Goal: Task Accomplishment & Management: Use online tool/utility

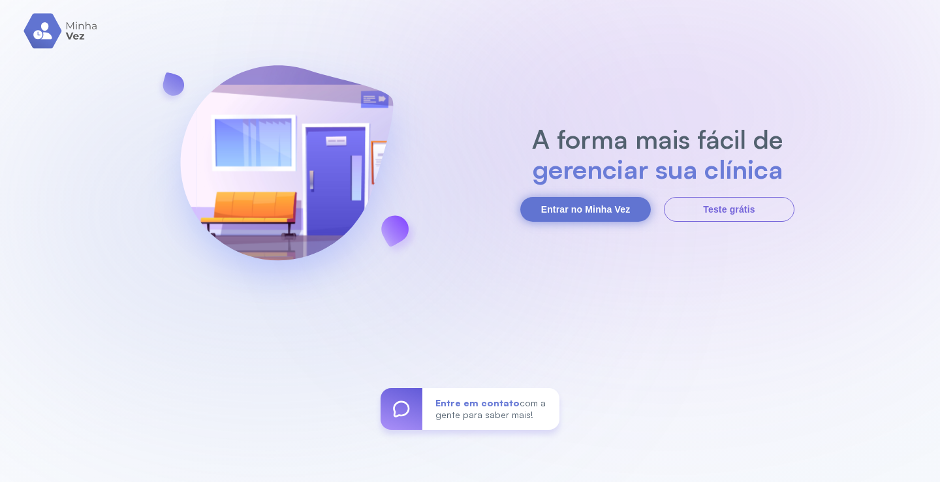
click at [631, 206] on button "Entrar no Minha Vez" at bounding box center [585, 209] width 131 height 25
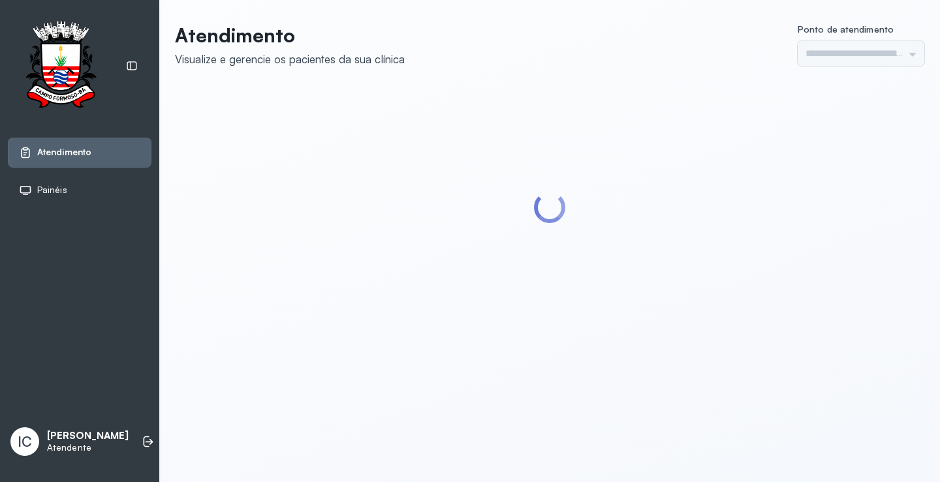
type input "*********"
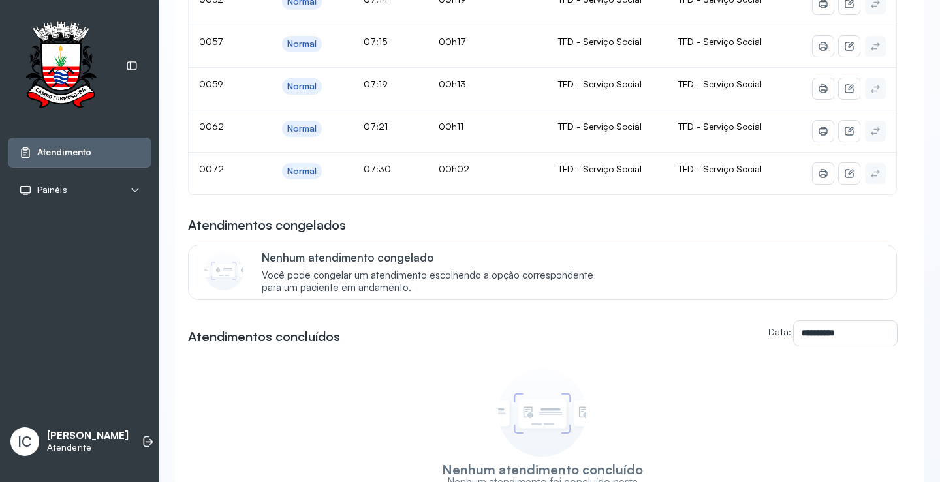
scroll to position [131, 0]
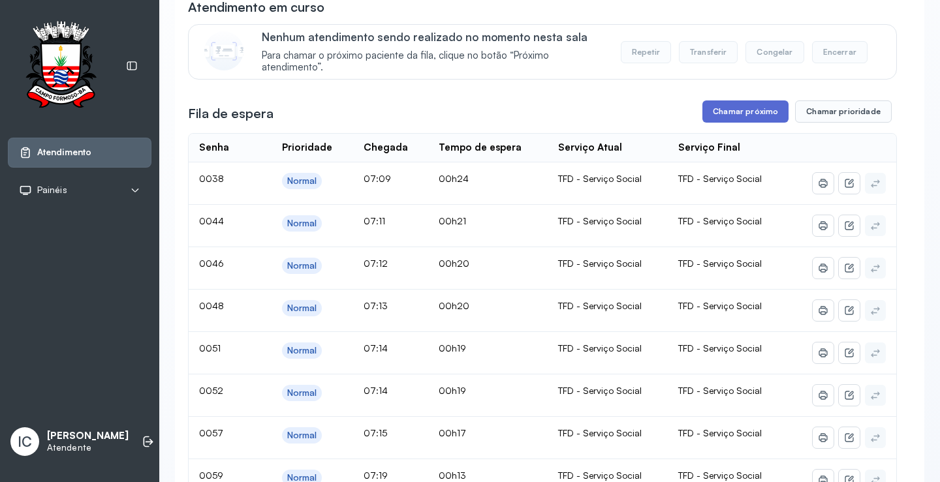
click at [741, 117] on button "Chamar próximo" at bounding box center [745, 112] width 86 height 22
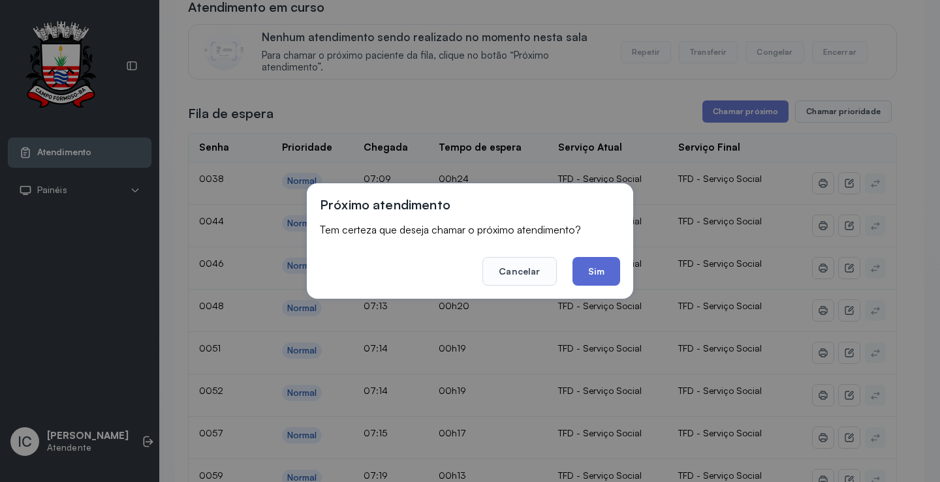
click at [604, 273] on button "Sim" at bounding box center [596, 271] width 48 height 29
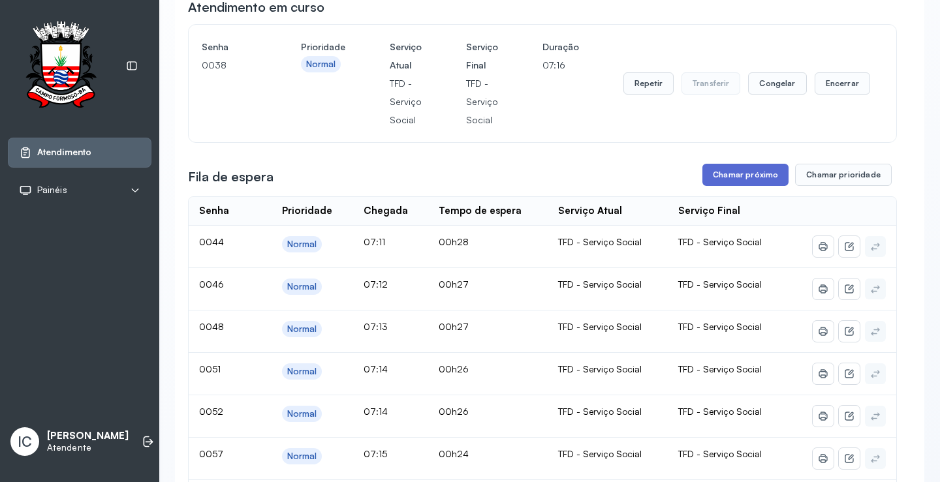
click at [762, 177] on button "Chamar próximo" at bounding box center [745, 175] width 86 height 22
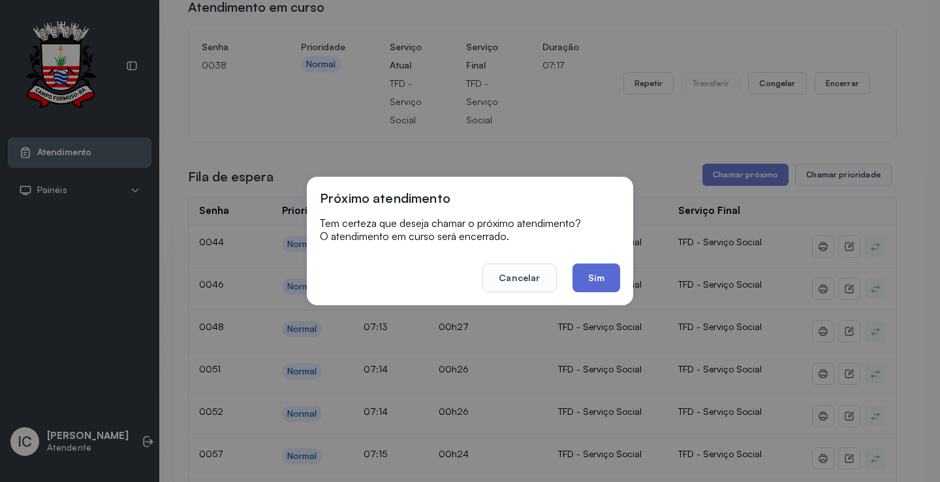
click at [611, 277] on button "Sim" at bounding box center [596, 278] width 48 height 29
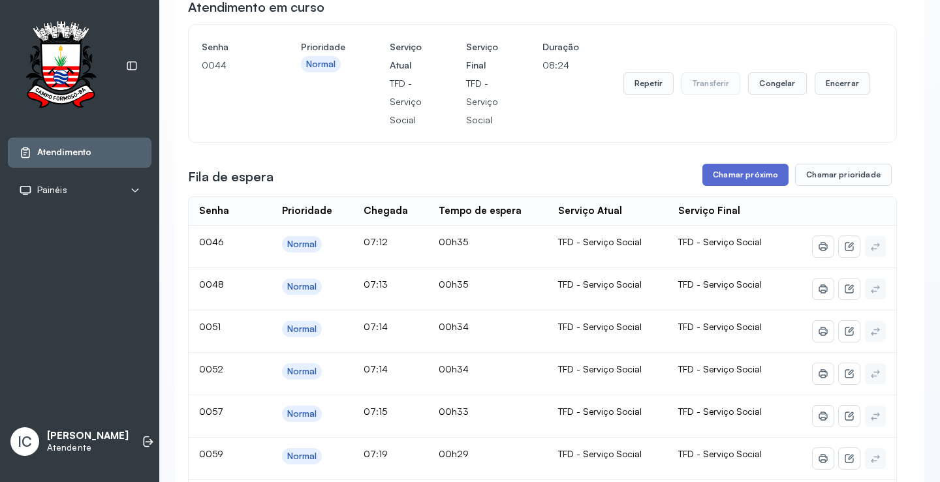
click at [731, 177] on button "Chamar próximo" at bounding box center [745, 175] width 86 height 22
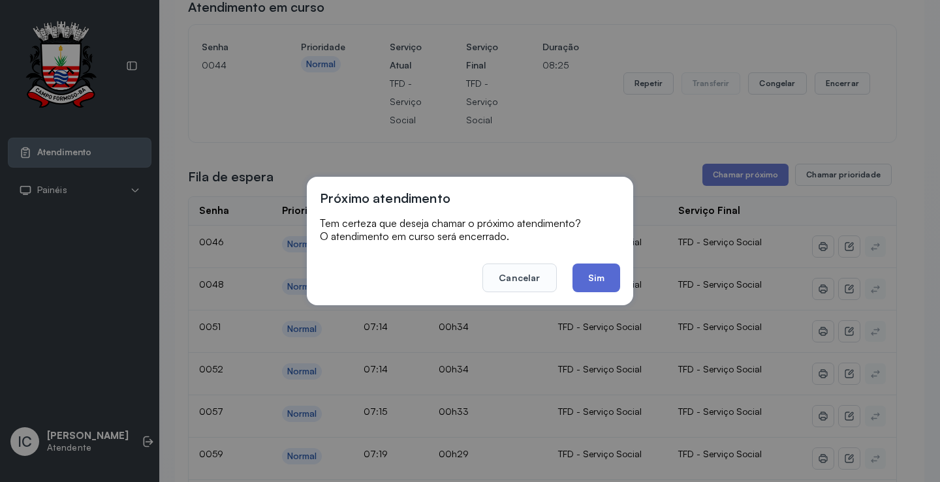
click at [597, 282] on button "Sim" at bounding box center [596, 278] width 48 height 29
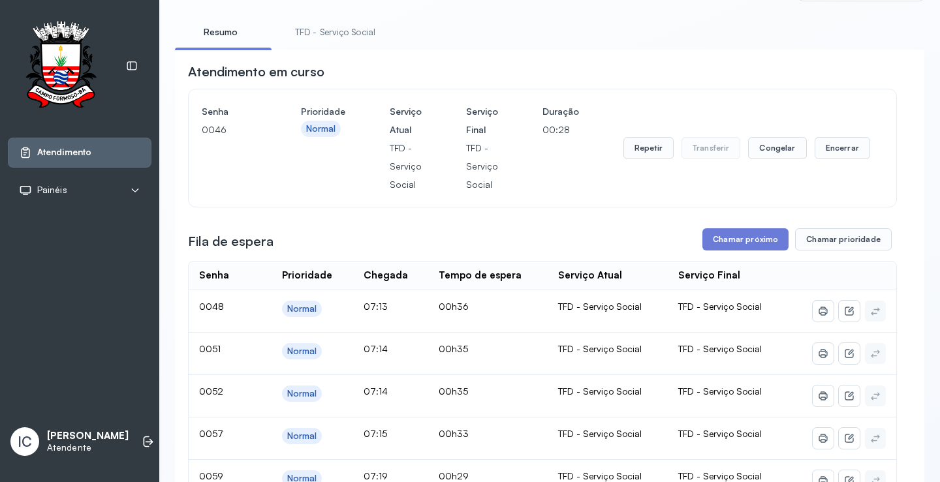
scroll to position [65, 0]
click at [640, 160] on button "Repetir" at bounding box center [648, 149] width 50 height 22
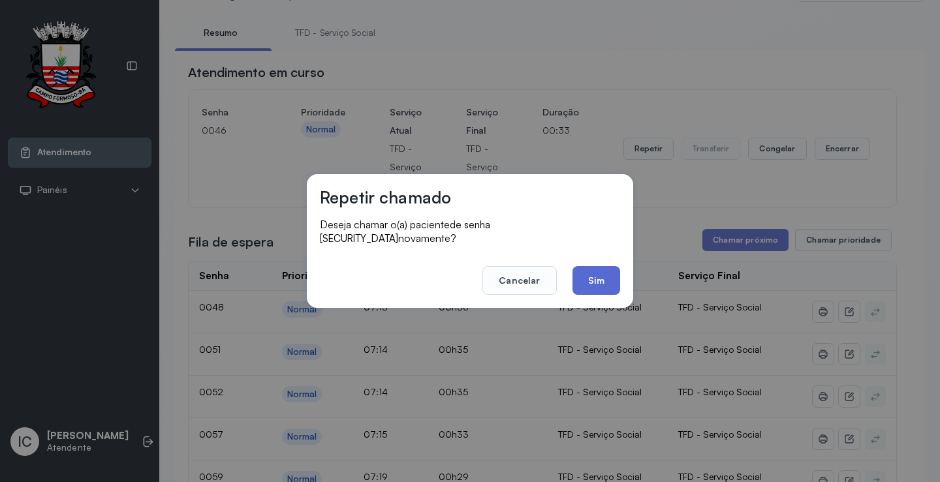
click at [581, 272] on button "Sim" at bounding box center [596, 280] width 48 height 29
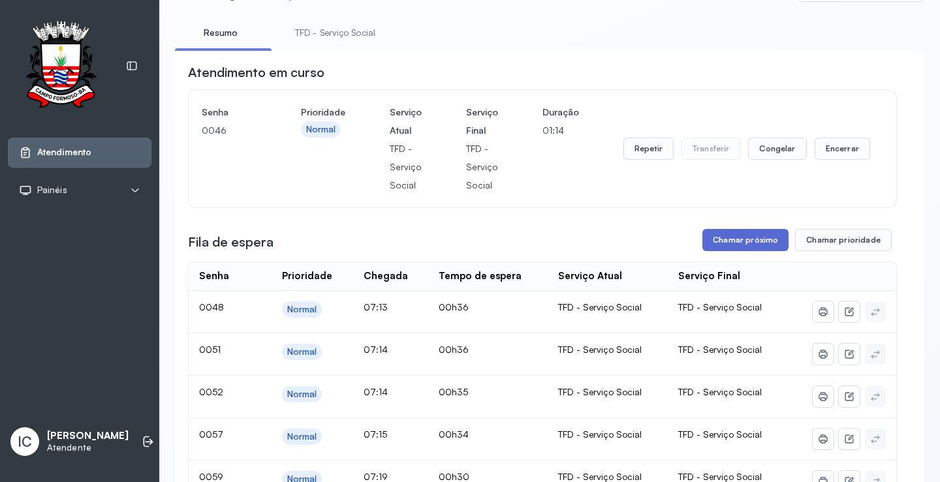
click at [756, 245] on button "Chamar próximo" at bounding box center [745, 240] width 86 height 22
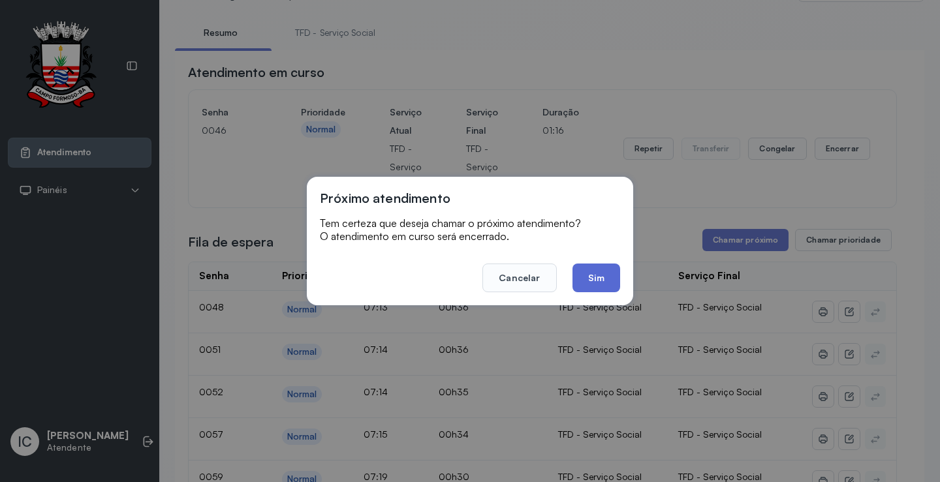
click at [599, 273] on button "Sim" at bounding box center [596, 278] width 48 height 29
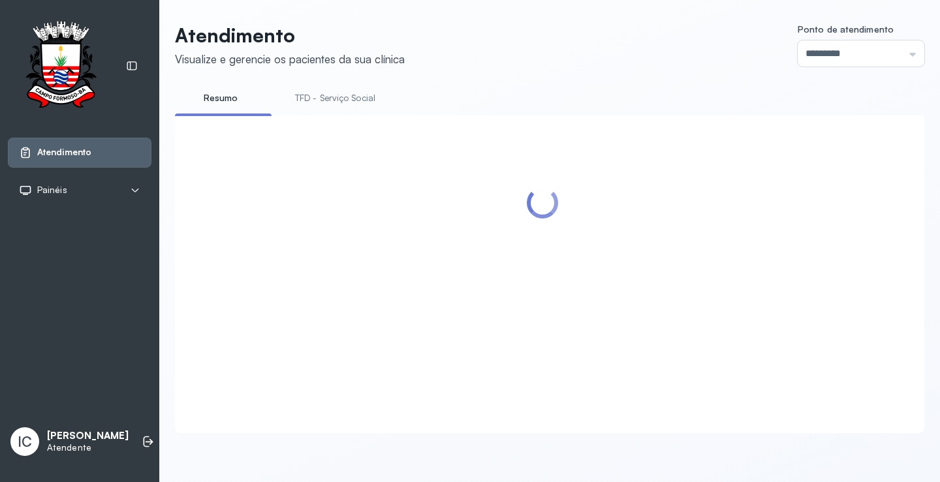
scroll to position [196, 0]
